Goal: Information Seeking & Learning: Learn about a topic

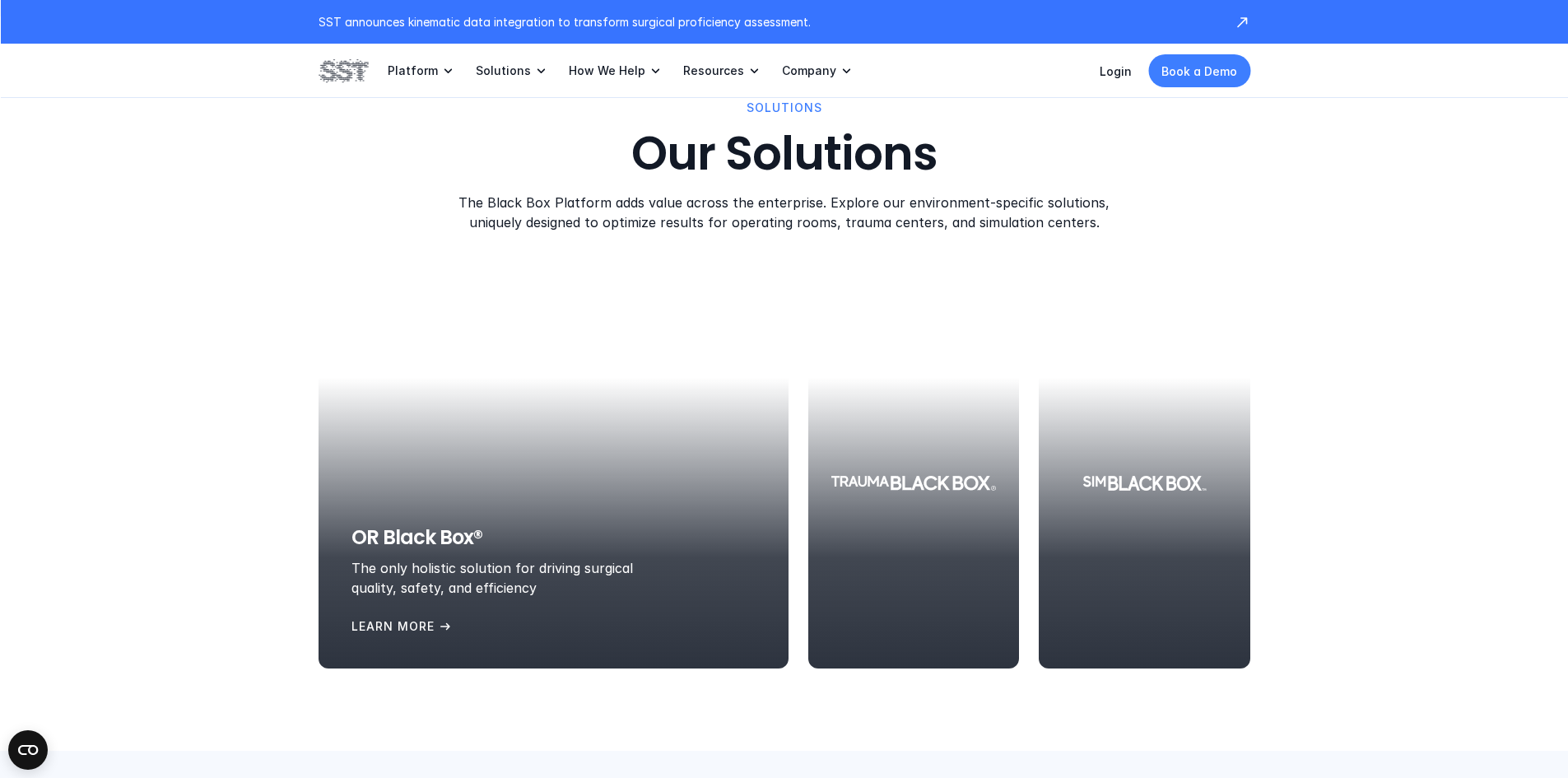
scroll to position [2059, 0]
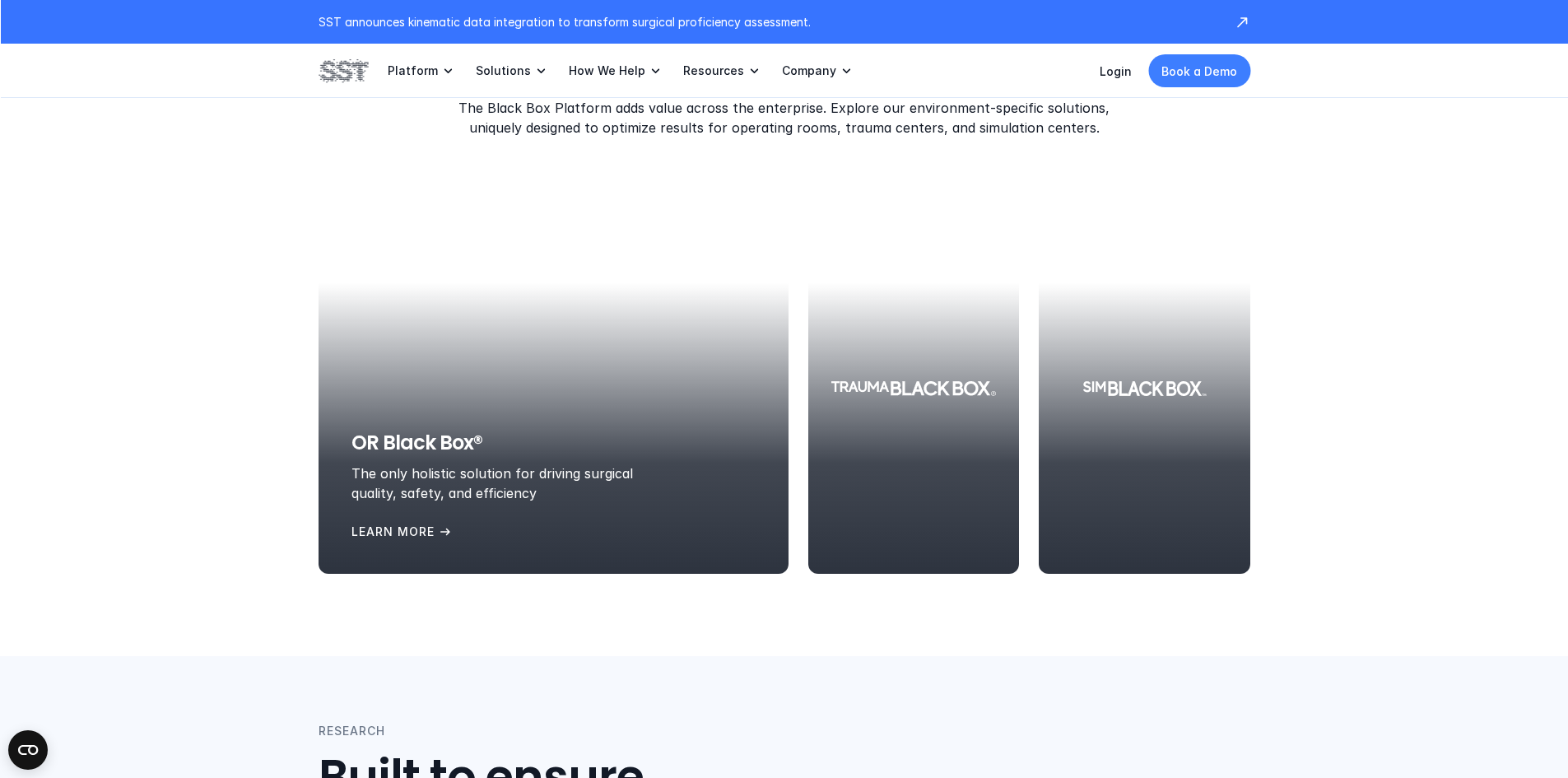
click at [397, 524] on p "Learn More" at bounding box center [393, 532] width 83 height 18
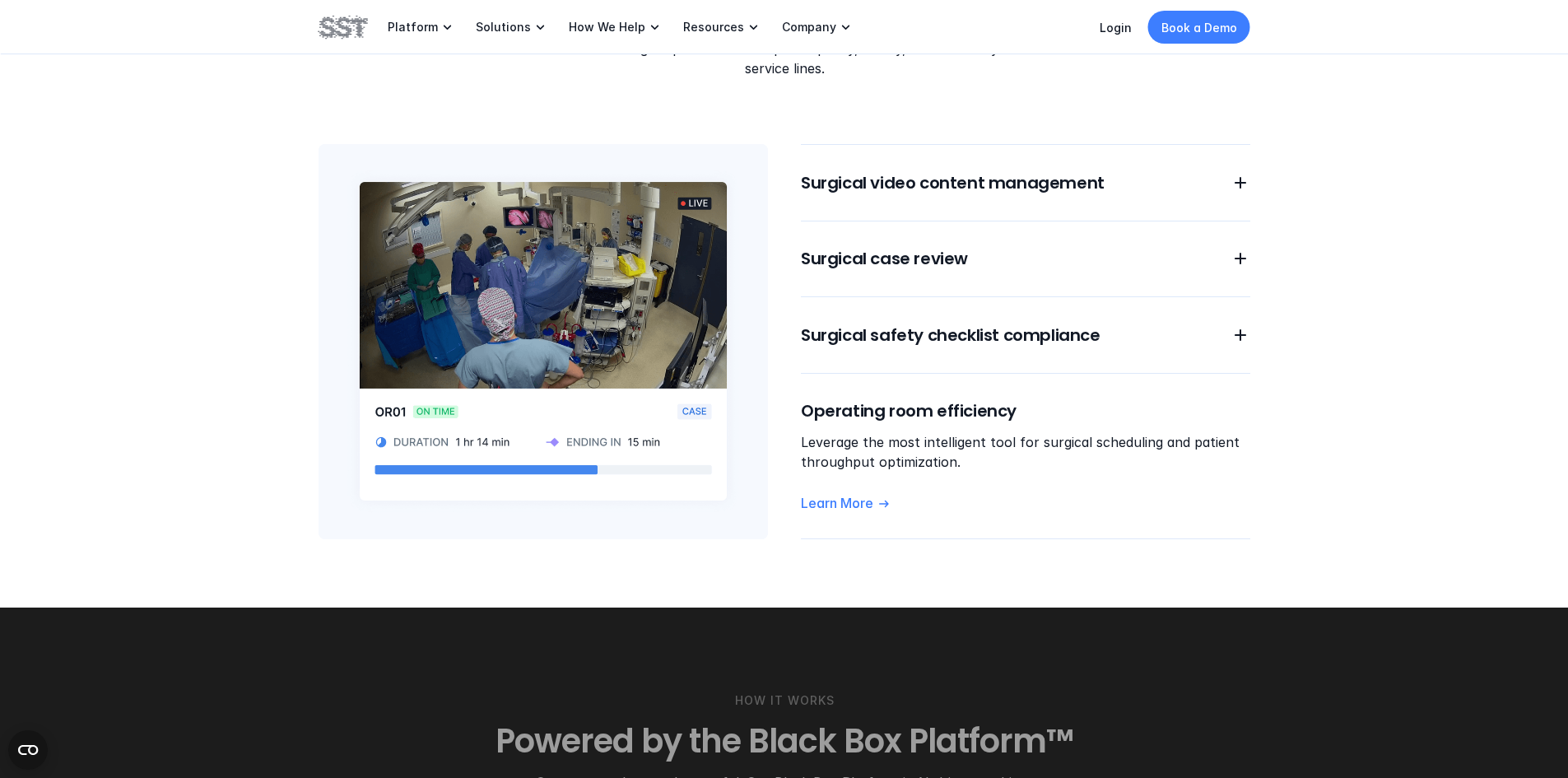
scroll to position [1400, 0]
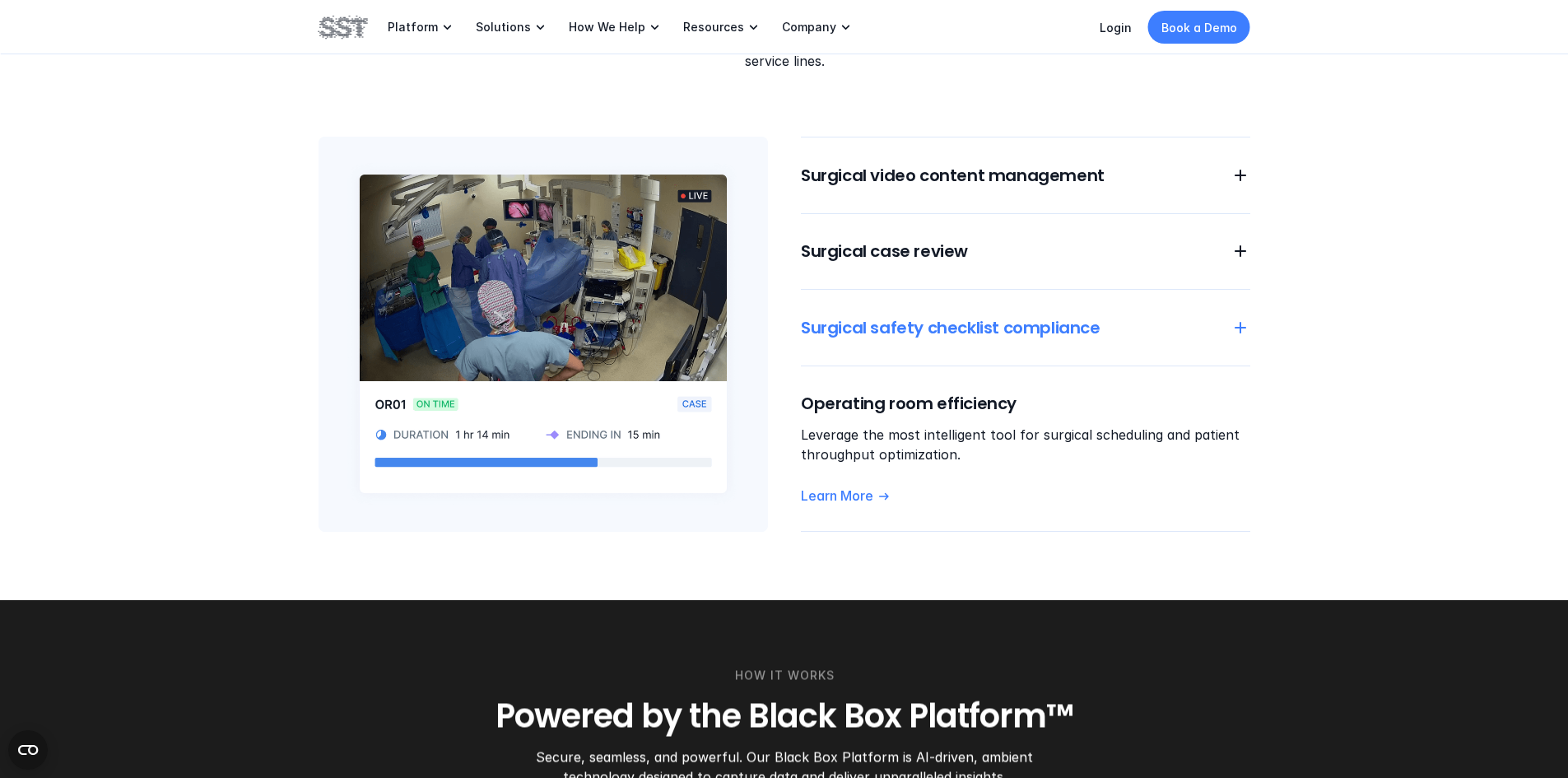
click at [1231, 316] on div "Surgical safety checklist compliance" at bounding box center [1026, 327] width 449 height 23
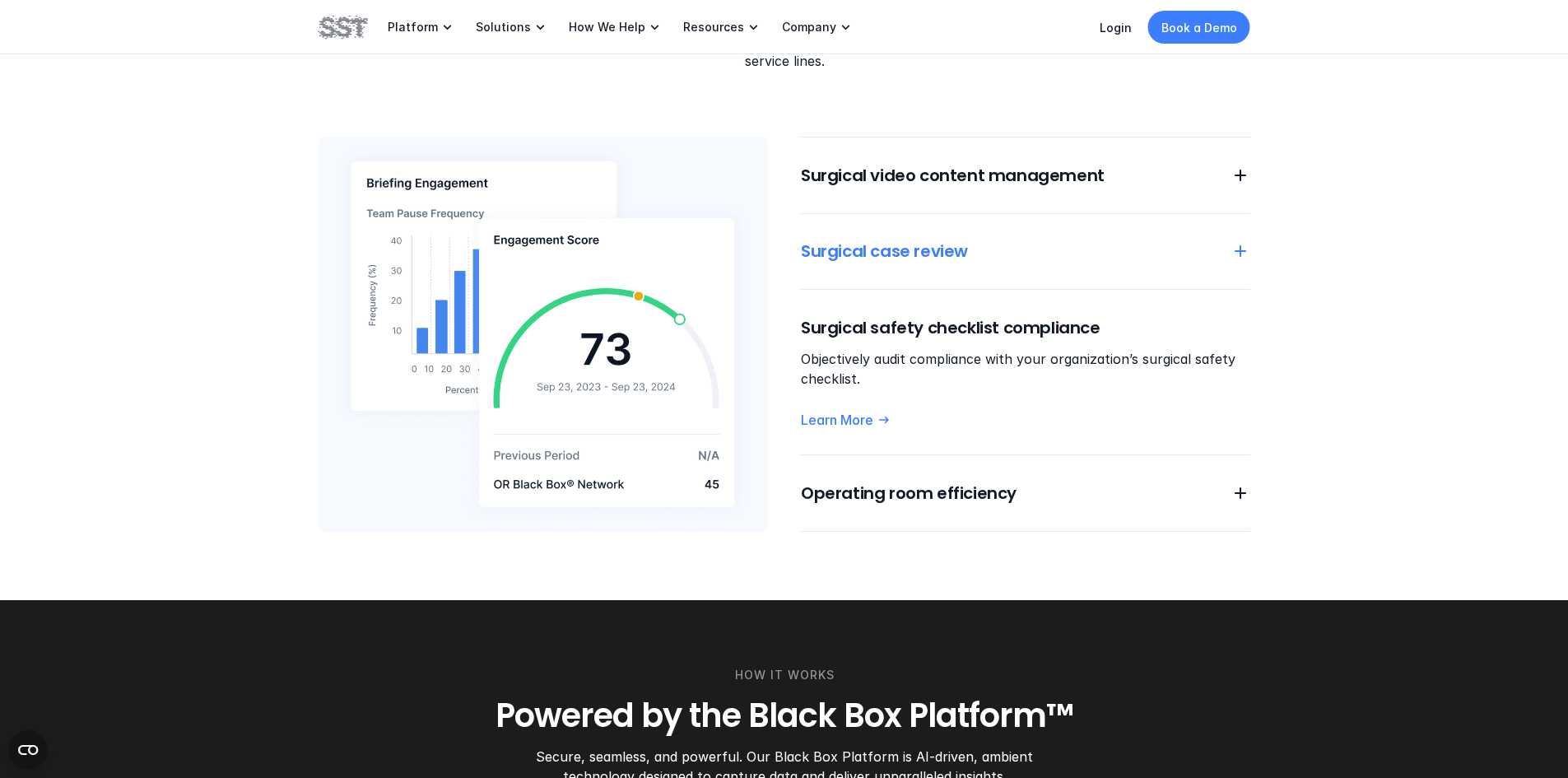
click at [1226, 239] on div "Surgical case review" at bounding box center [1026, 251] width 449 height 23
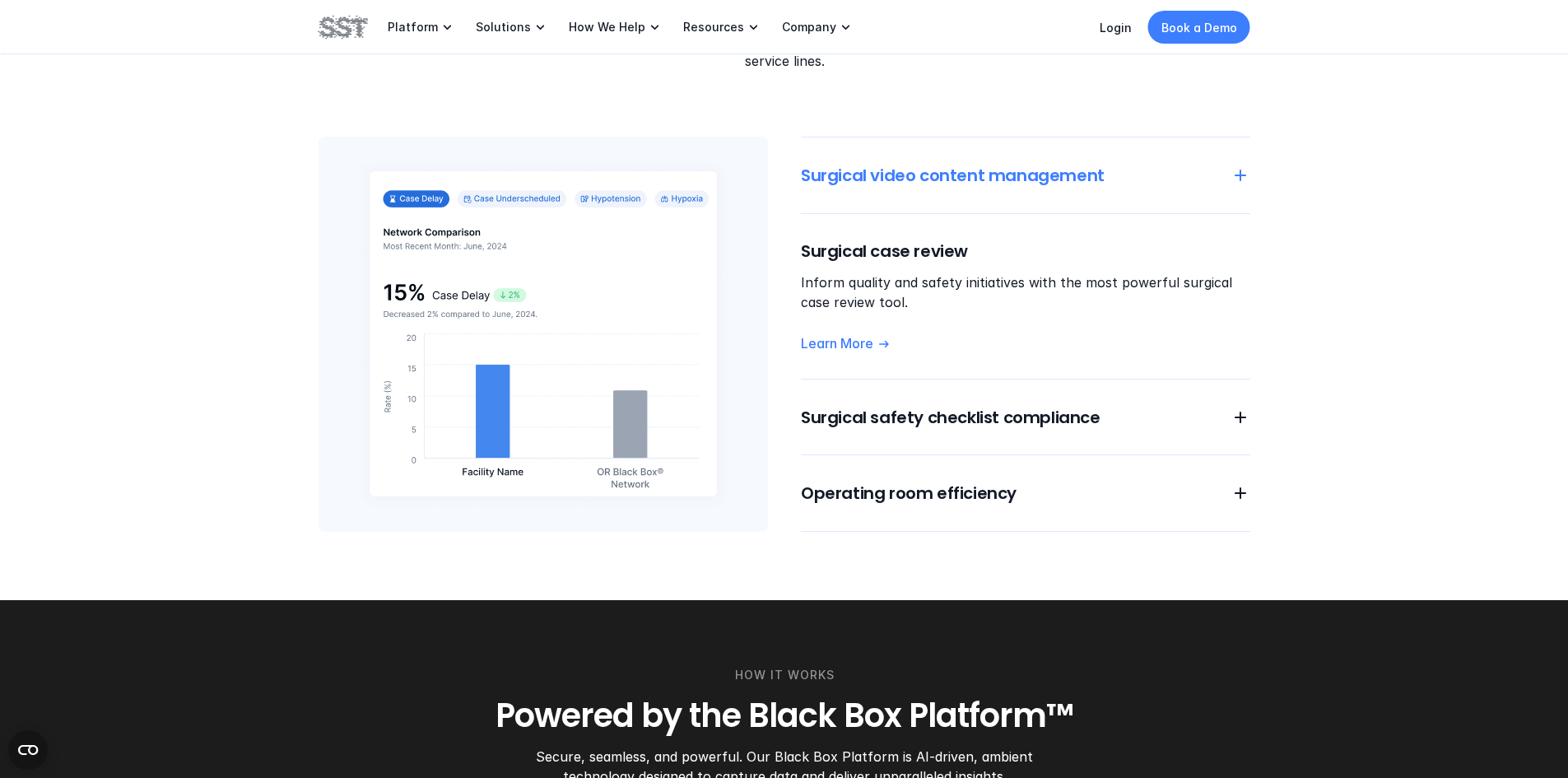
click at [1217, 164] on div "Surgical video content management" at bounding box center [1026, 175] width 449 height 23
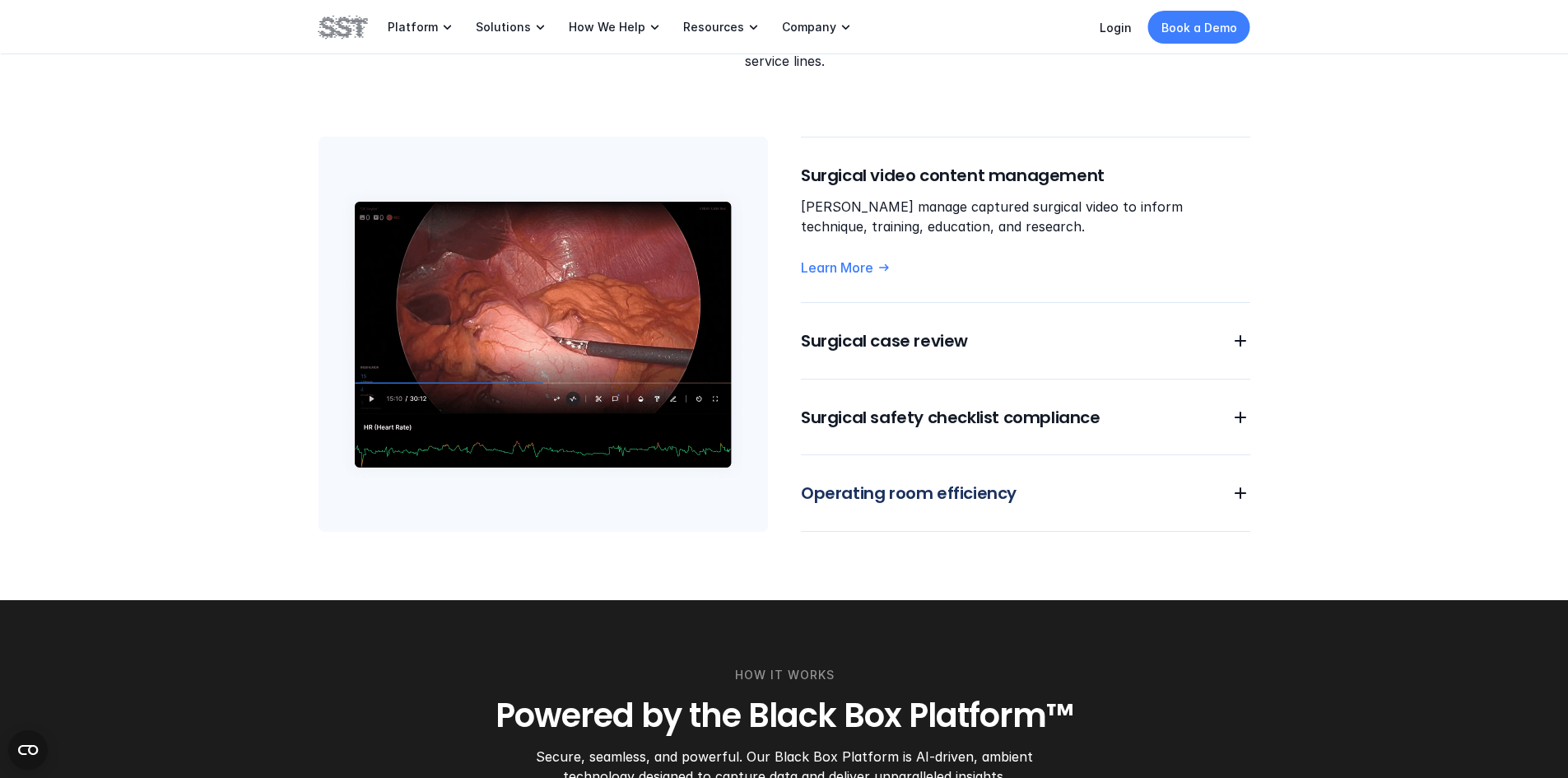
click at [1144, 460] on div "Surgical video content management [PERSON_NAME] manage captured surgical video …" at bounding box center [1026, 334] width 449 height 395
click at [1241, 487] on use at bounding box center [1241, 493] width 12 height 12
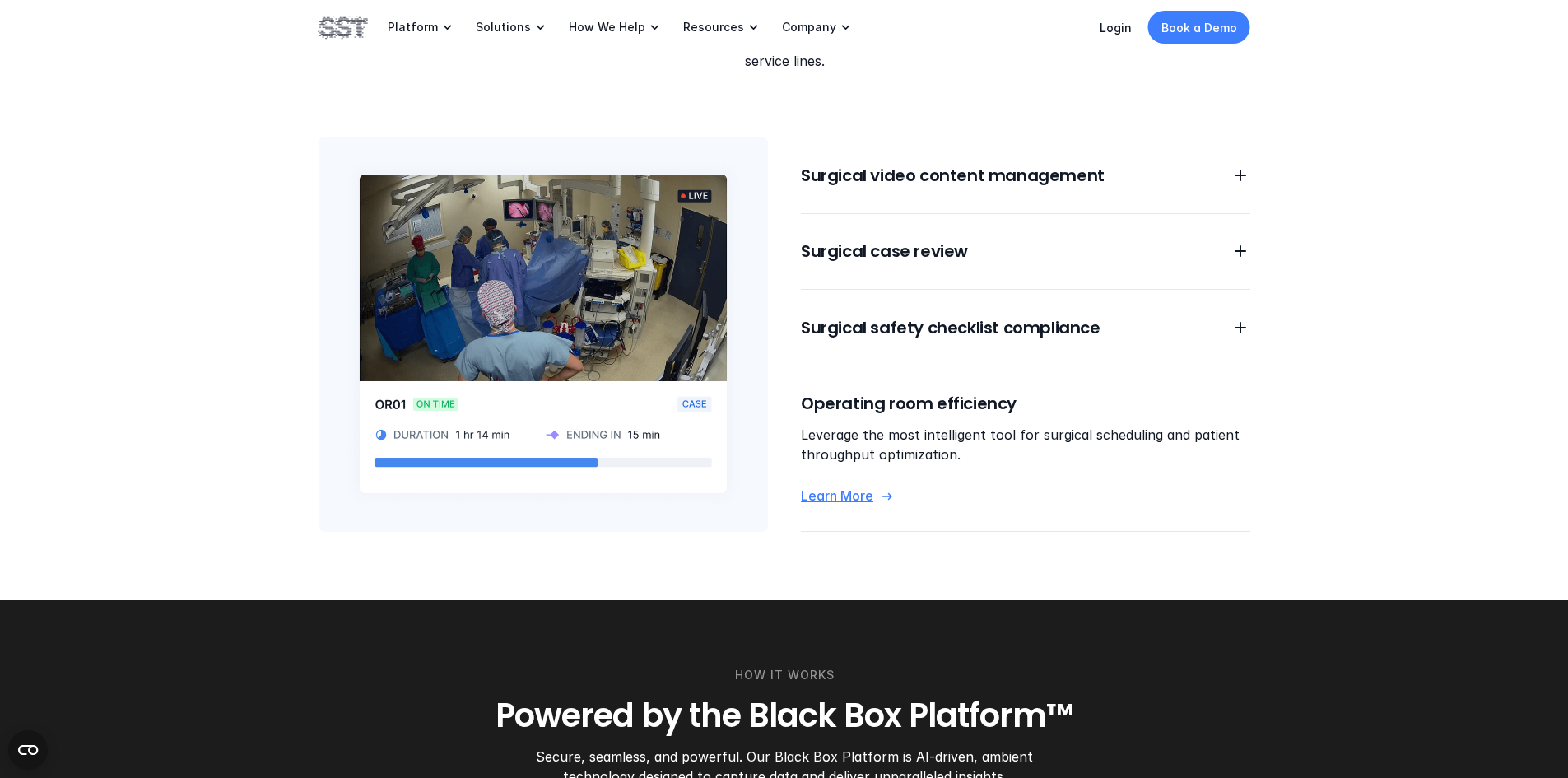
click at [864, 487] on p "Learn More" at bounding box center [837, 496] width 73 height 17
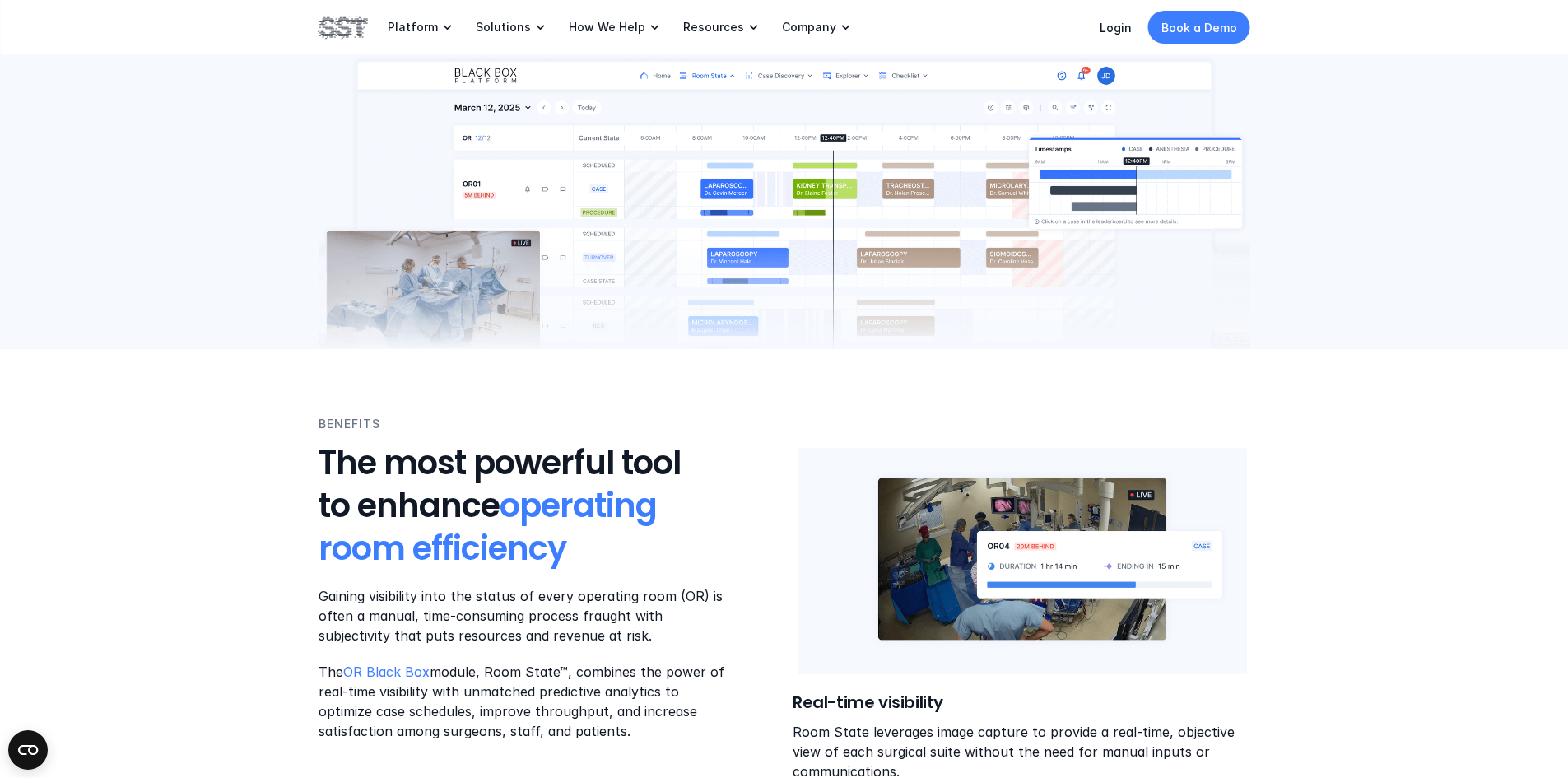
scroll to position [494, 0]
